Goal: Navigation & Orientation: Understand site structure

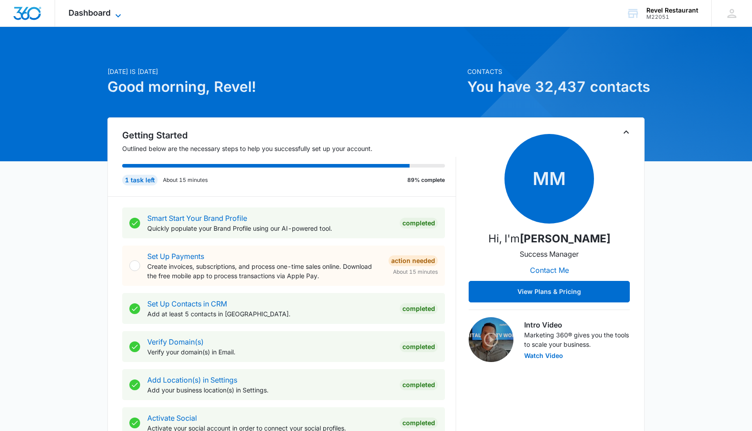
click at [100, 12] on span "Dashboard" at bounding box center [89, 12] width 42 height 9
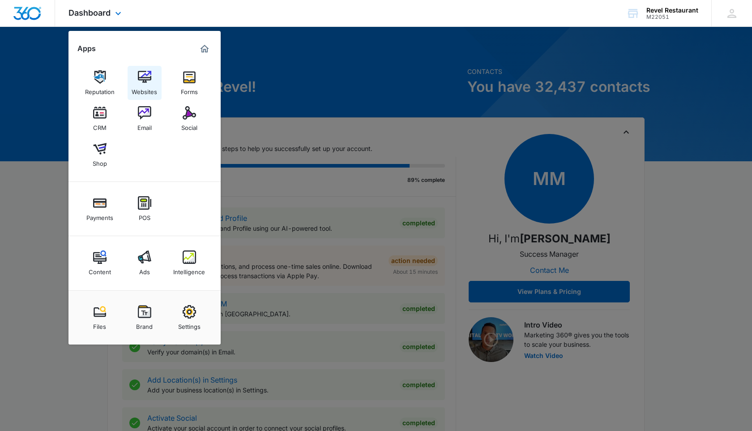
click at [149, 79] on img at bounding box center [144, 76] width 13 height 13
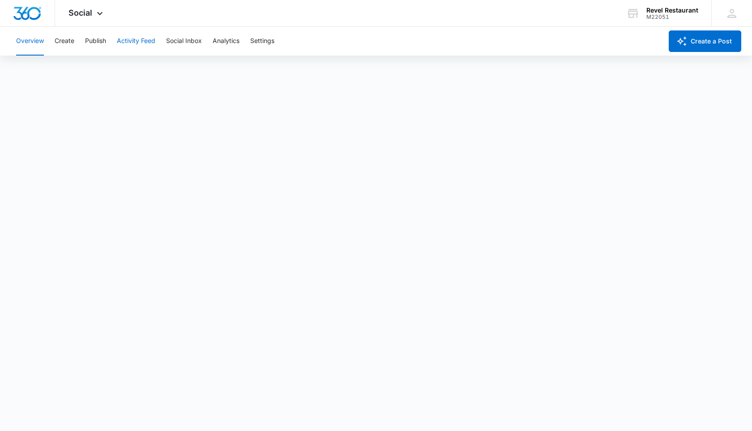
click at [134, 46] on button "Activity Feed" at bounding box center [136, 41] width 39 height 29
click at [186, 43] on button "Social Inbox" at bounding box center [184, 41] width 36 height 29
click at [146, 41] on button "Activity Feed" at bounding box center [136, 41] width 39 height 29
click at [222, 43] on button "Analytics" at bounding box center [226, 41] width 27 height 29
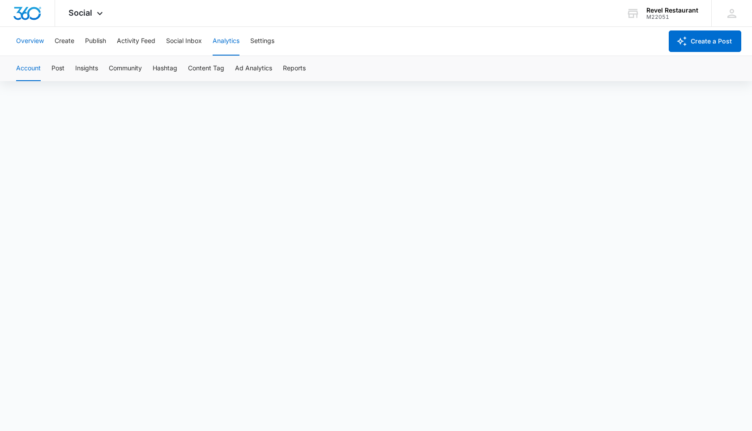
click at [32, 45] on button "Overview" at bounding box center [30, 41] width 28 height 29
click at [95, 14] on icon at bounding box center [99, 15] width 11 height 11
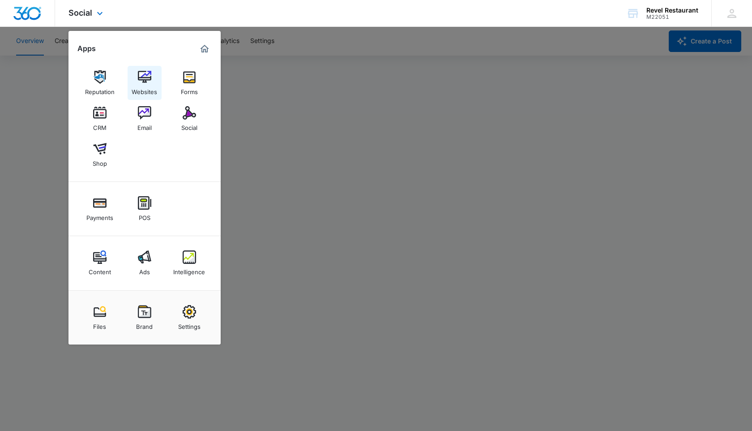
click at [152, 83] on link "Websites" at bounding box center [145, 83] width 34 height 34
